Goal: Task Accomplishment & Management: Use online tool/utility

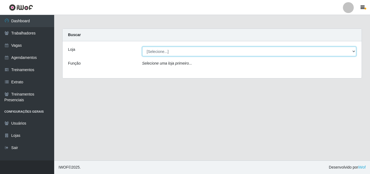
click at [205, 49] on select "[Selecione...] Chinatown Sushimi - [GEOGRAPHIC_DATA]" at bounding box center [249, 51] width 214 height 9
select select "357"
click at [142, 47] on select "[Selecione...] Chinatown Sushimi - [GEOGRAPHIC_DATA]" at bounding box center [249, 51] width 214 height 9
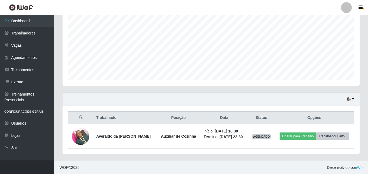
scroll to position [114, 0]
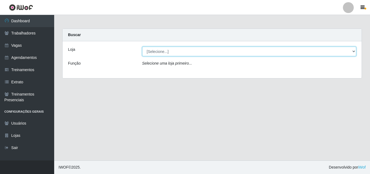
click at [160, 53] on select "[Selecione...] Chinatown Sushimi - [GEOGRAPHIC_DATA]" at bounding box center [249, 51] width 214 height 9
select select "357"
click at [142, 47] on select "[Selecione...] Chinatown Sushimi - [GEOGRAPHIC_DATA]" at bounding box center [249, 51] width 214 height 9
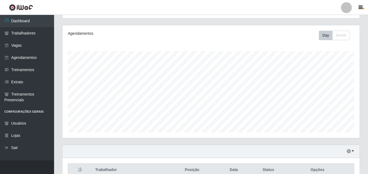
scroll to position [114, 0]
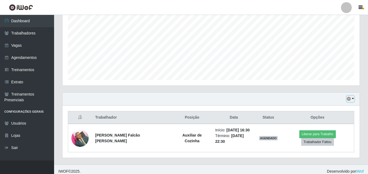
click at [351, 96] on button "button" at bounding box center [351, 99] width 8 height 6
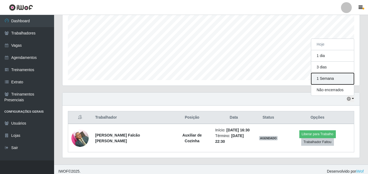
click at [332, 75] on button "1 Semana" at bounding box center [333, 78] width 43 height 11
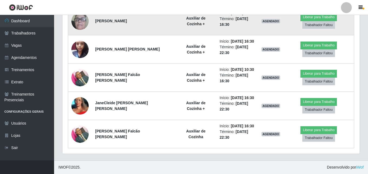
scroll to position [177, 0]
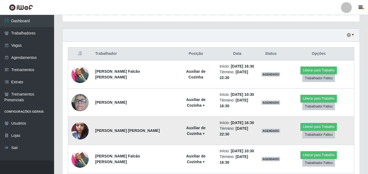
click at [77, 127] on img at bounding box center [79, 130] width 17 height 23
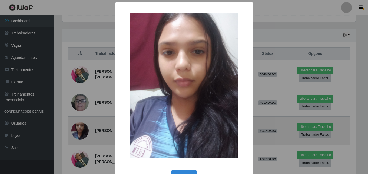
scroll to position [112, 295]
click at [77, 127] on div "× OK Cancel" at bounding box center [185, 87] width 370 height 174
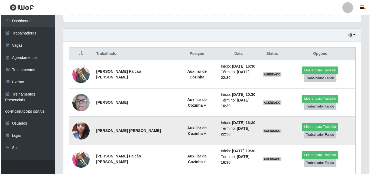
scroll to position [112, 298]
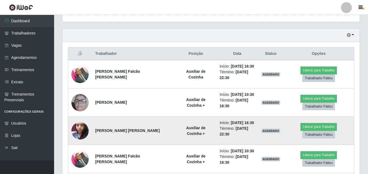
click at [77, 127] on img at bounding box center [79, 130] width 17 height 23
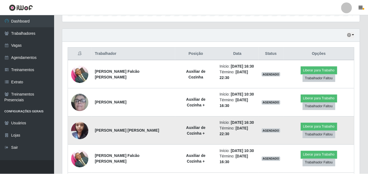
scroll to position [112, 295]
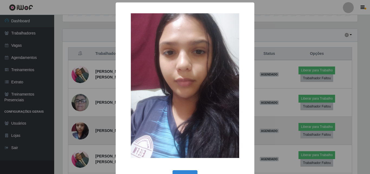
click at [77, 127] on div "× OK Cancel" at bounding box center [185, 87] width 370 height 174
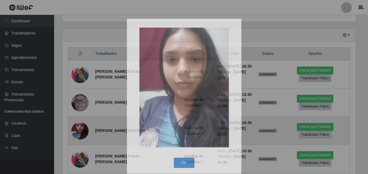
scroll to position [112, 298]
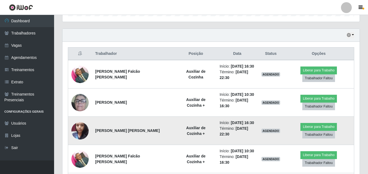
click at [77, 127] on img at bounding box center [79, 130] width 17 height 23
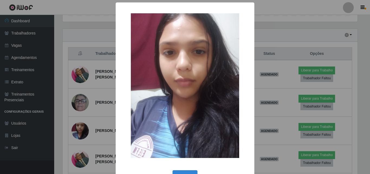
click at [77, 127] on div "× OK Cancel" at bounding box center [185, 87] width 370 height 174
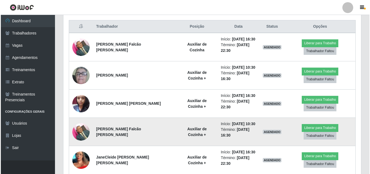
scroll to position [259, 0]
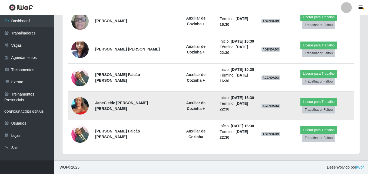
click at [82, 105] on img at bounding box center [79, 105] width 17 height 38
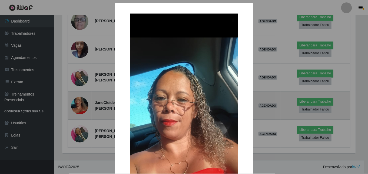
scroll to position [112, 295]
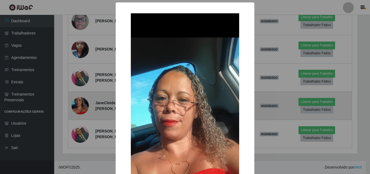
click at [82, 105] on div "× OK Cancel" at bounding box center [185, 87] width 370 height 174
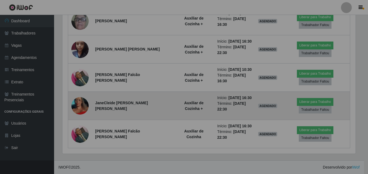
scroll to position [112, 298]
